Goal: Information Seeking & Learning: Learn about a topic

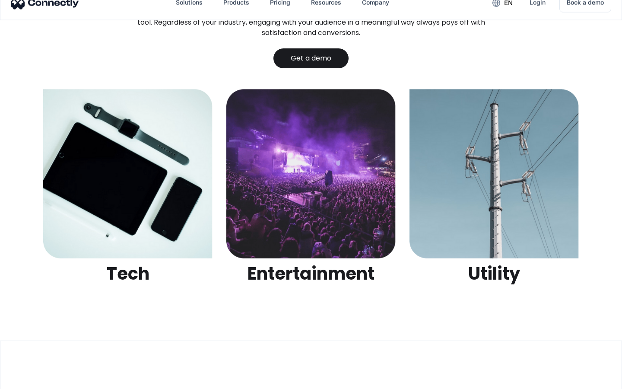
scroll to position [2726, 0]
